Goal: Book appointment/travel/reservation

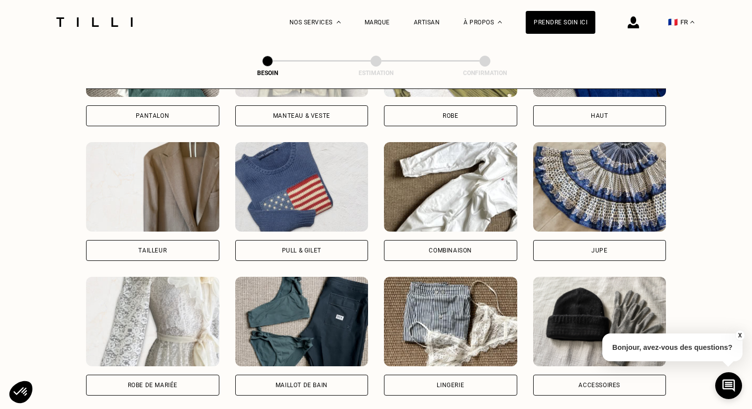
scroll to position [566, 0]
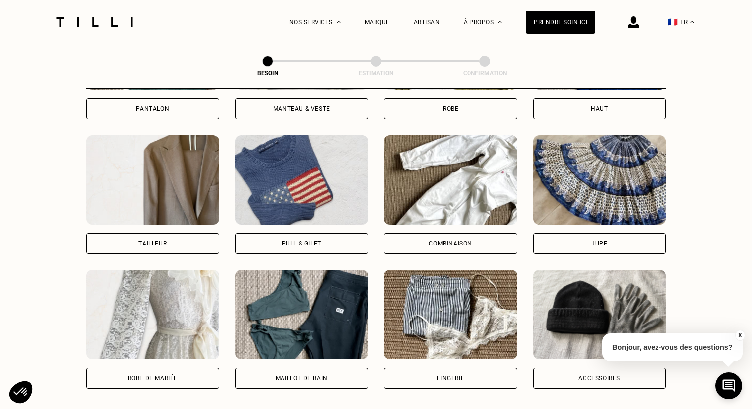
click at [315, 241] on div "Pull & gilet" at bounding box center [301, 244] width 39 height 6
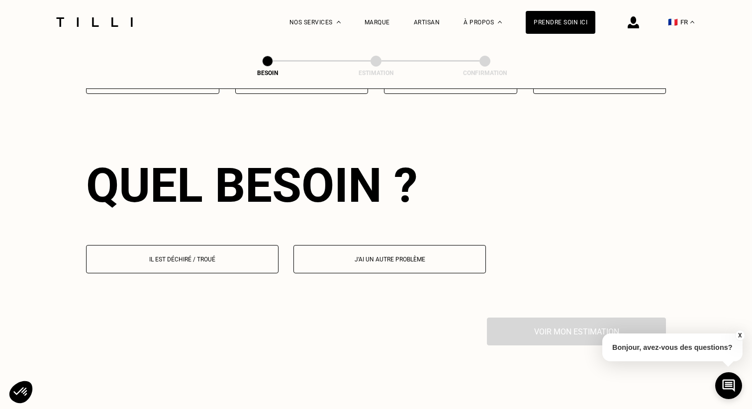
scroll to position [863, 0]
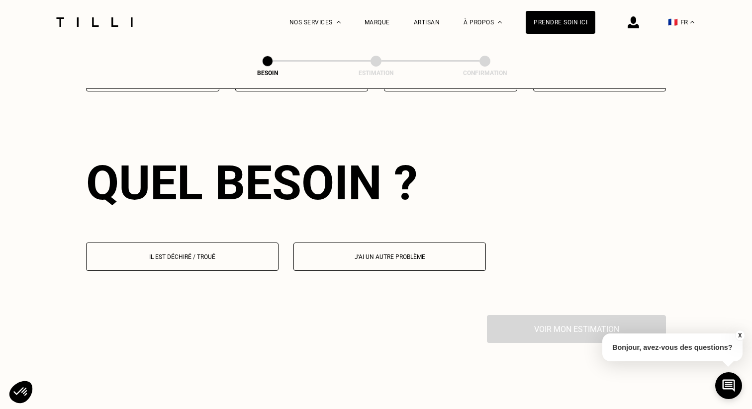
click at [224, 253] on p "Il est déchiré / troué" at bounding box center [181, 256] width 181 height 7
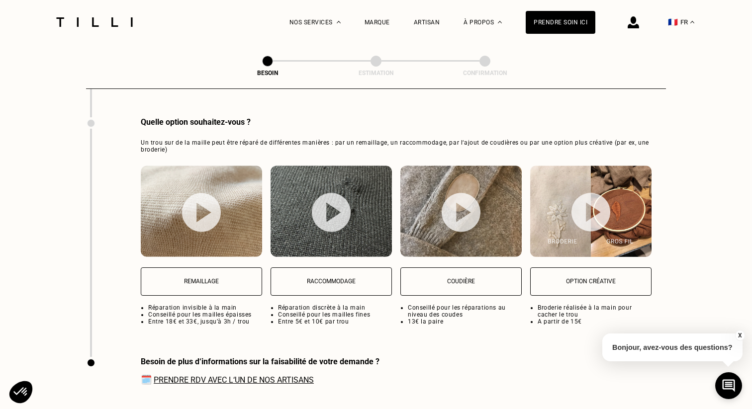
scroll to position [1250, 0]
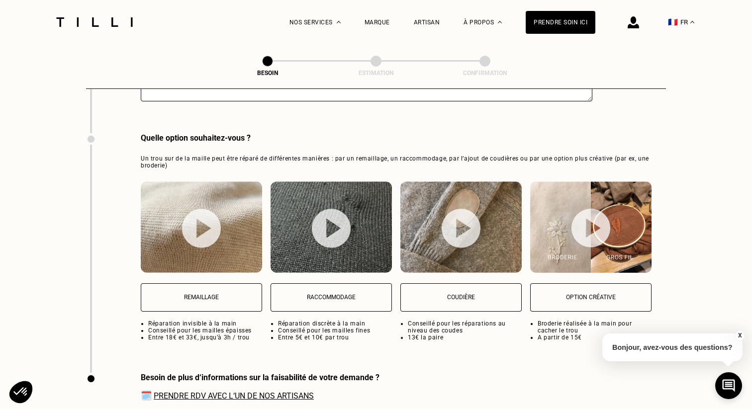
click at [585, 216] on img at bounding box center [590, 227] width 39 height 39
select select "FR"
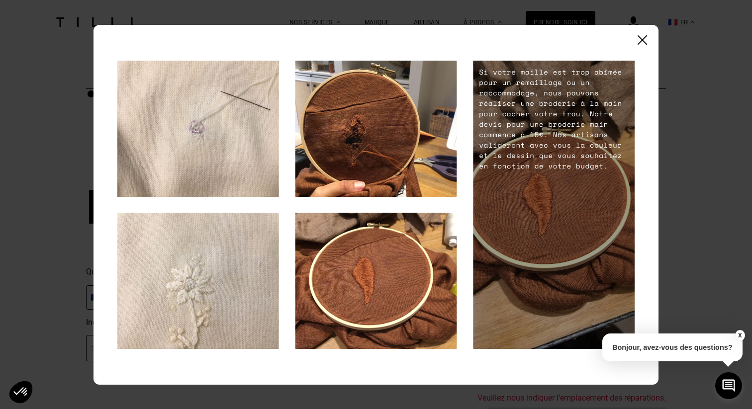
scroll to position [1536, 0]
click at [638, 43] on img at bounding box center [641, 39] width 9 height 9
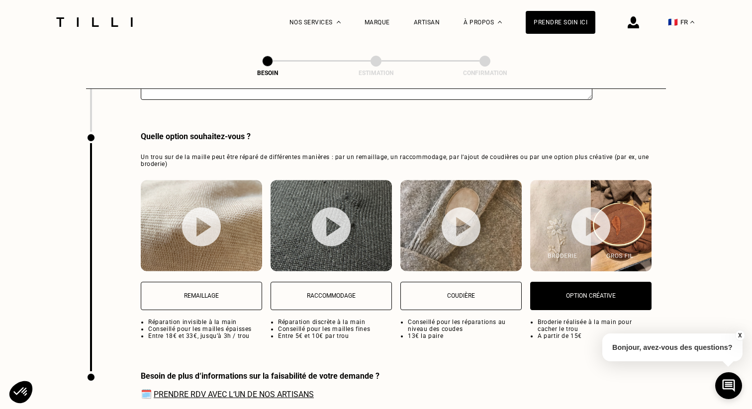
scroll to position [1253, 0]
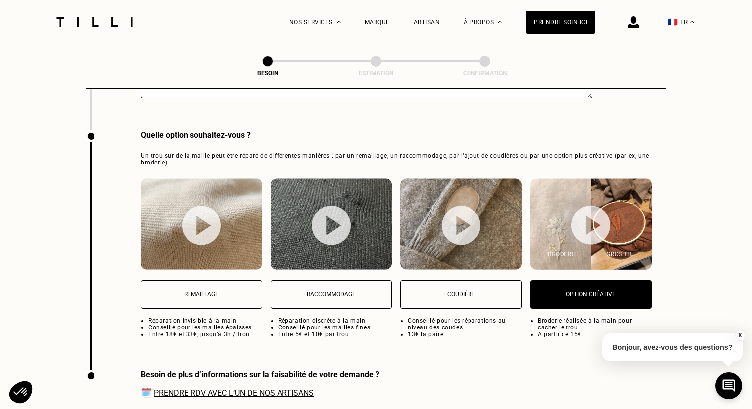
click at [372, 280] on button "Raccommodage" at bounding box center [330, 294] width 121 height 28
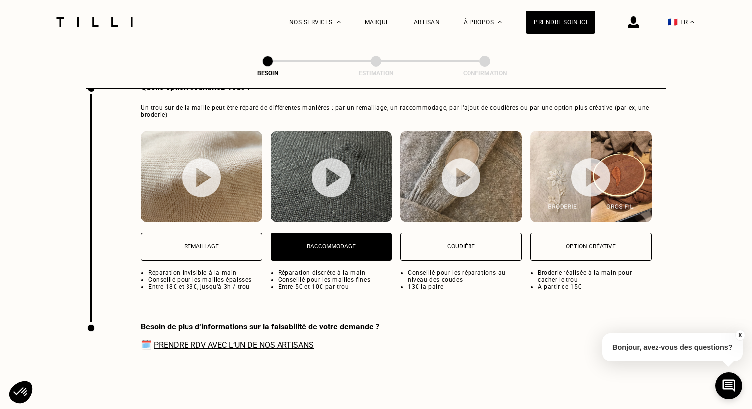
scroll to position [1257, 0]
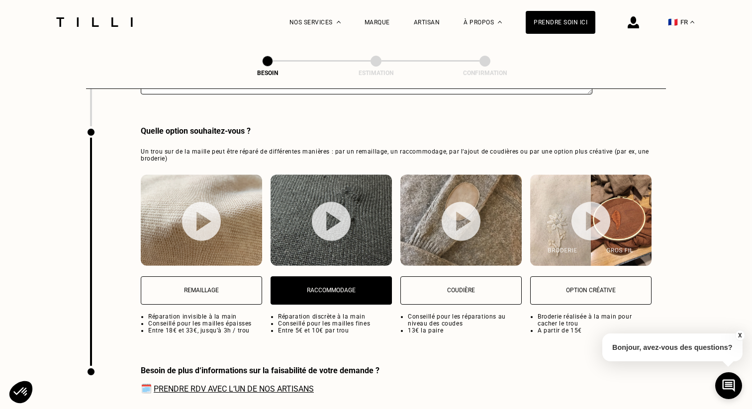
click at [231, 287] on p "Remaillage" at bounding box center [201, 290] width 110 height 7
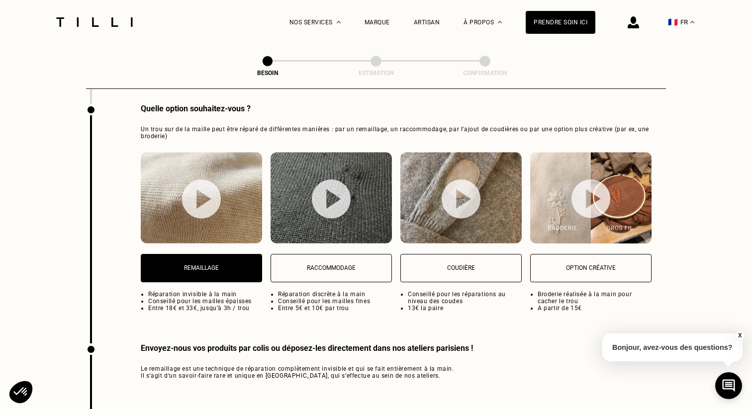
scroll to position [1290, 0]
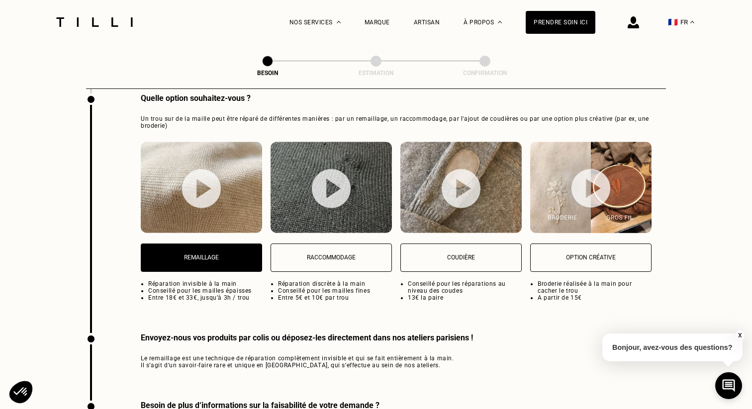
click at [478, 185] on img at bounding box center [460, 188] width 39 height 39
select select "FR"
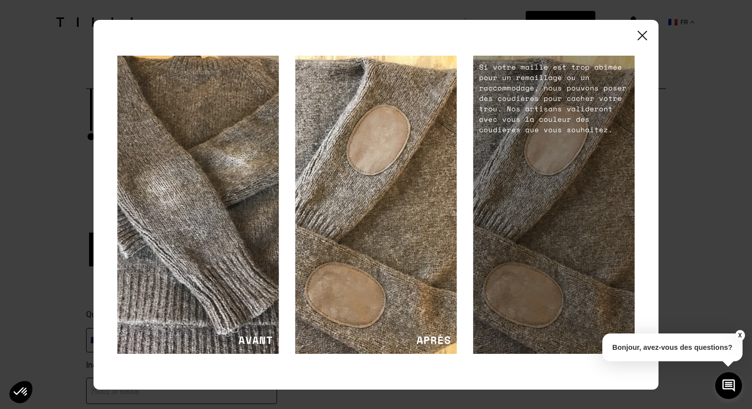
scroll to position [1500, 0]
click at [639, 39] on img at bounding box center [641, 35] width 9 height 9
